Goal: Browse casually: Explore the website without a specific task or goal

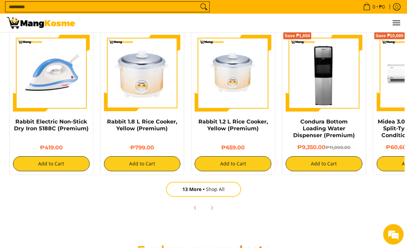
click at [212, 192] on link "13 More Shop All" at bounding box center [203, 189] width 75 height 15
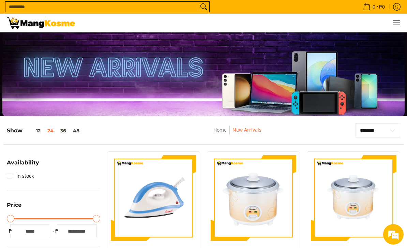
click at [64, 27] on img at bounding box center [41, 23] width 68 height 12
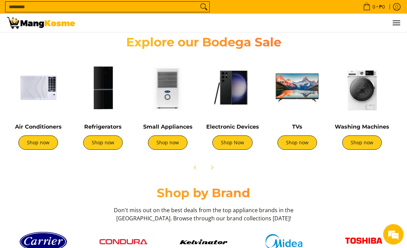
scroll to position [0, 521]
click at [367, 101] on img at bounding box center [362, 88] width 58 height 58
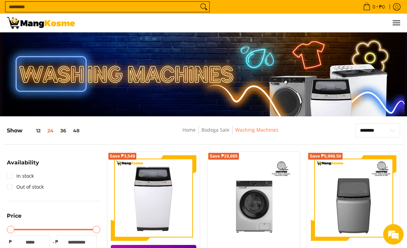
click at [71, 26] on img at bounding box center [41, 23] width 68 height 12
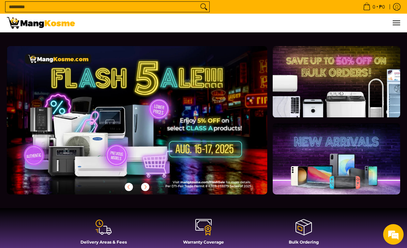
click at [67, 25] on img at bounding box center [41, 23] width 68 height 12
type input "***"
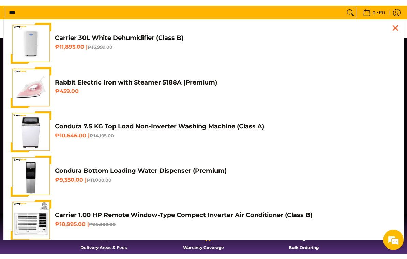
scroll to position [0, 261]
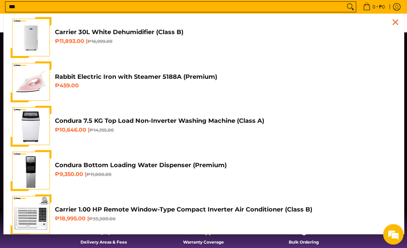
click at [201, 2] on input "***" at bounding box center [175, 7] width 340 height 10
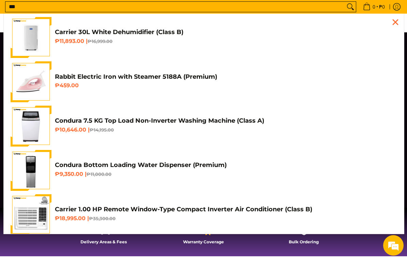
scroll to position [0, 521]
click at [334, 6] on input "***" at bounding box center [175, 7] width 340 height 10
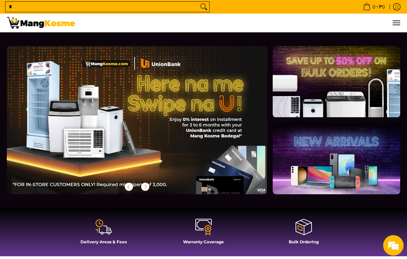
type input "*"
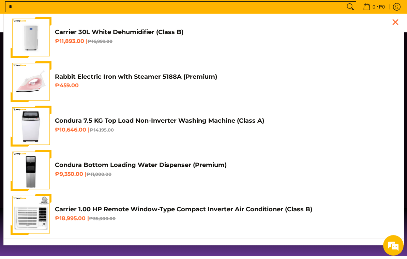
click at [333, 12] on input "*" at bounding box center [175, 7] width 340 height 10
click at [331, 12] on input "*" at bounding box center [175, 7] width 340 height 10
click at [335, 10] on input "*" at bounding box center [175, 7] width 340 height 10
click at [340, 5] on input "*" at bounding box center [175, 7] width 340 height 10
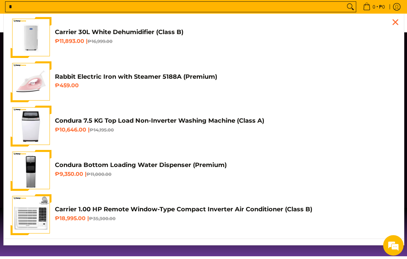
click at [335, 5] on input "*" at bounding box center [175, 7] width 340 height 10
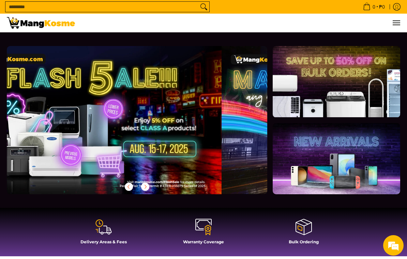
scroll to position [0, 0]
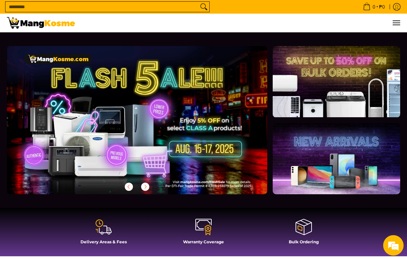
click at [67, 23] on img at bounding box center [41, 23] width 68 height 12
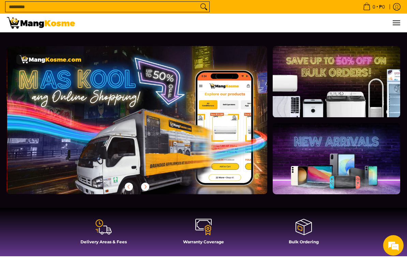
scroll to position [0, 261]
click at [66, 28] on img at bounding box center [41, 23] width 68 height 12
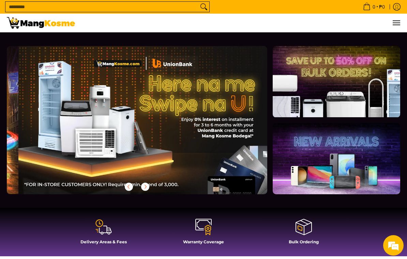
scroll to position [0, 521]
